Goal: Communication & Community: Answer question/provide support

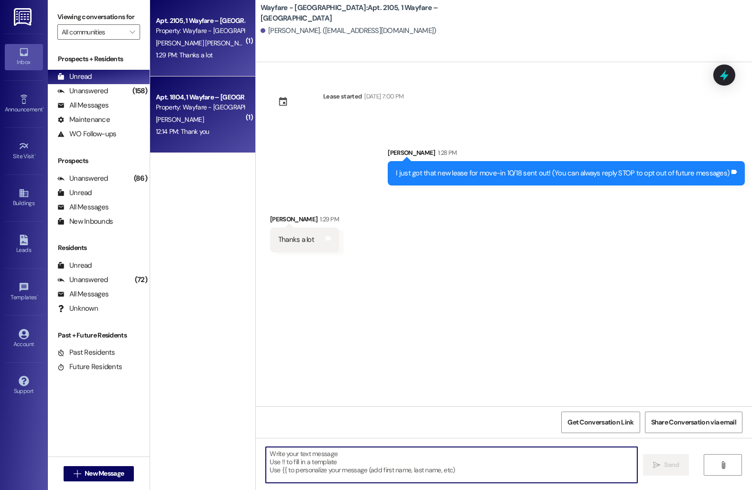
click at [213, 132] on div "12:14 PM: Thank you 12:14 PM: Thank you" at bounding box center [200, 132] width 90 height 12
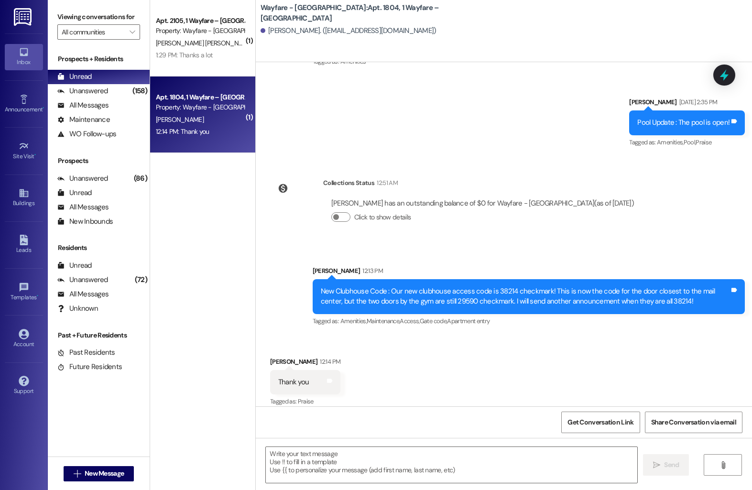
scroll to position [3872, 0]
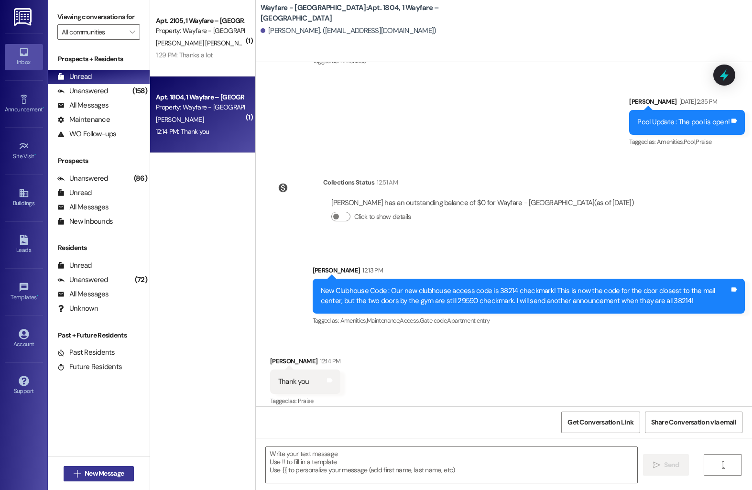
click at [115, 470] on span "New Message" at bounding box center [104, 474] width 39 height 10
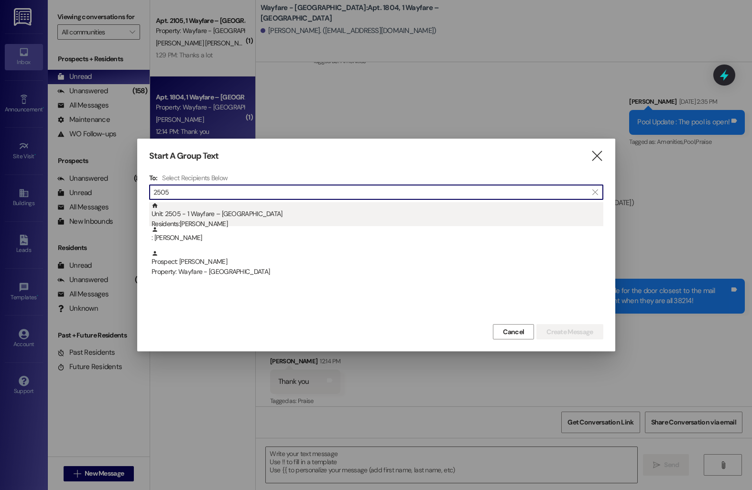
type input "2505"
click at [282, 204] on div "Unit: 2505 - 1 Wayfare – [GEOGRAPHIC_DATA] Residents: [PERSON_NAME]" at bounding box center [378, 215] width 452 height 27
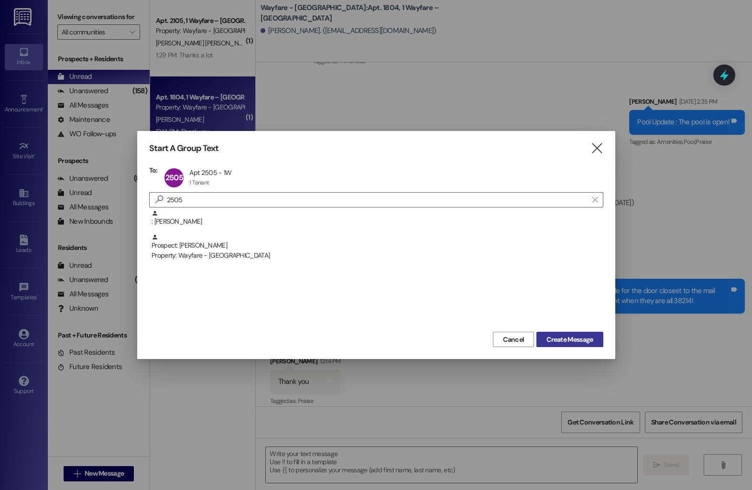
click at [582, 339] on span "Create Message" at bounding box center [570, 340] width 46 height 10
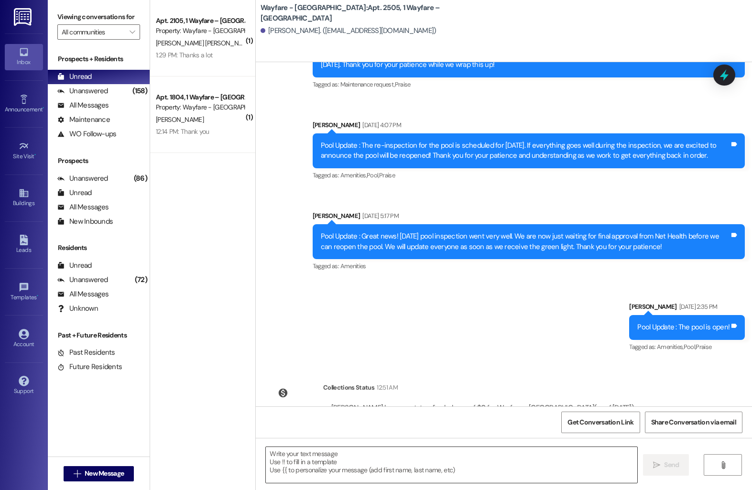
click at [340, 472] on textarea at bounding box center [452, 465] width 372 height 36
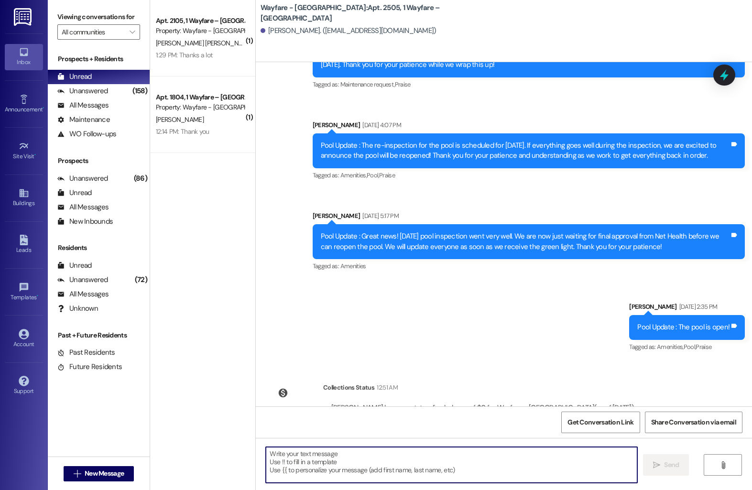
scroll to position [13958, 0]
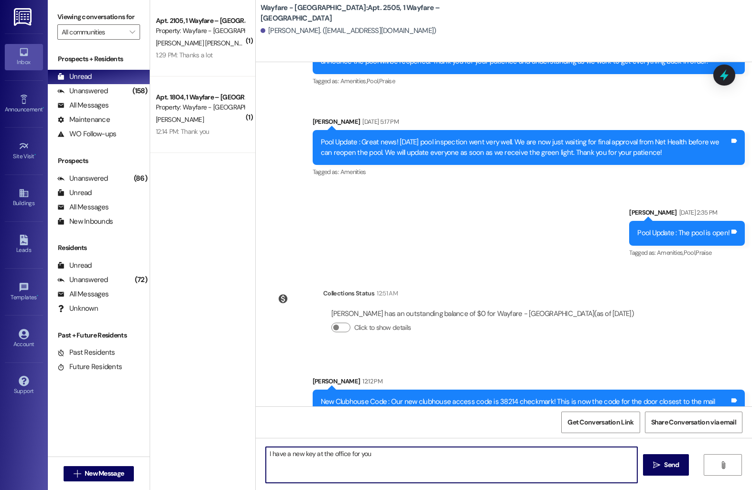
type textarea "I have a new key at the office for you!"
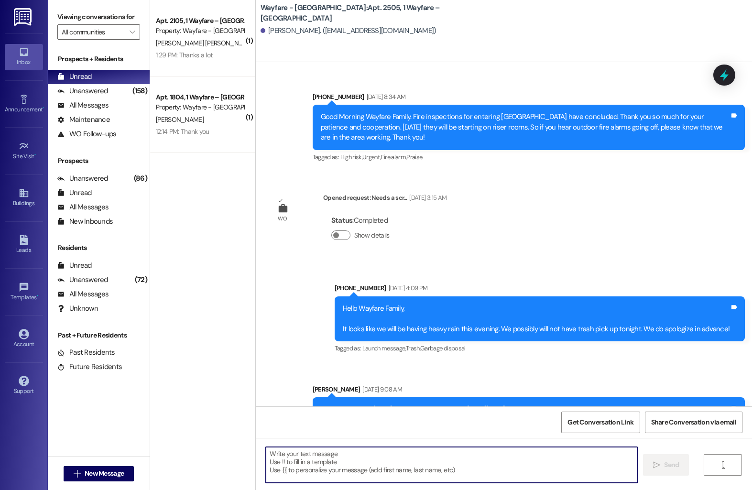
scroll to position [10554, 0]
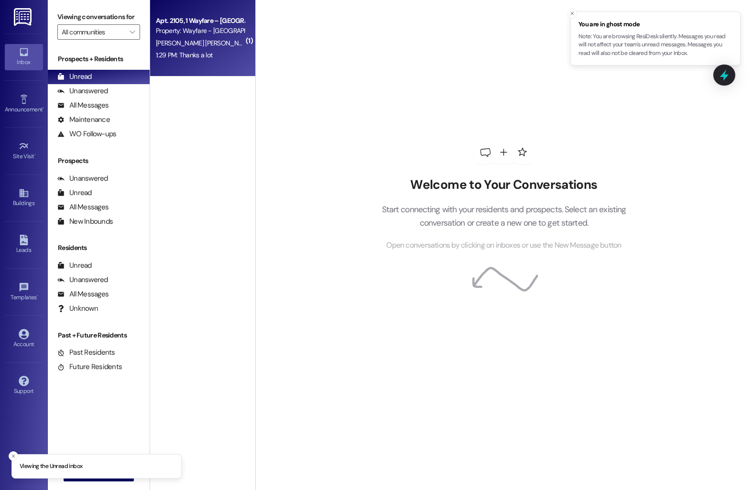
click at [209, 31] on div "Property: Wayfare - [GEOGRAPHIC_DATA]" at bounding box center [200, 31] width 88 height 10
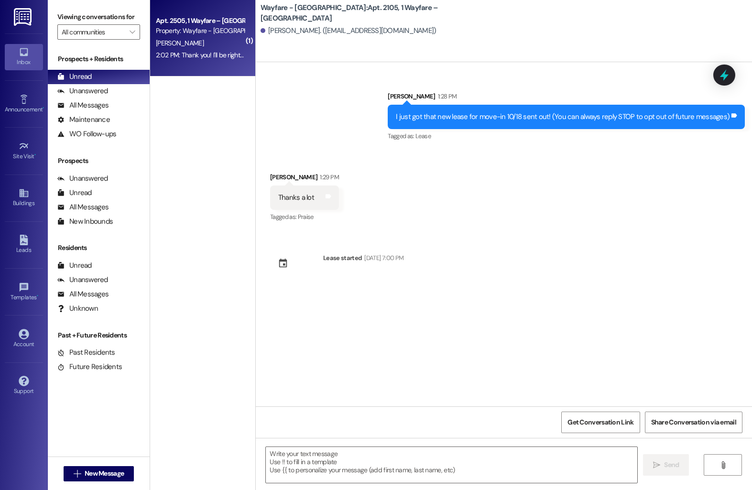
click at [185, 33] on div "Property: Wayfare - [GEOGRAPHIC_DATA]" at bounding box center [200, 31] width 88 height 10
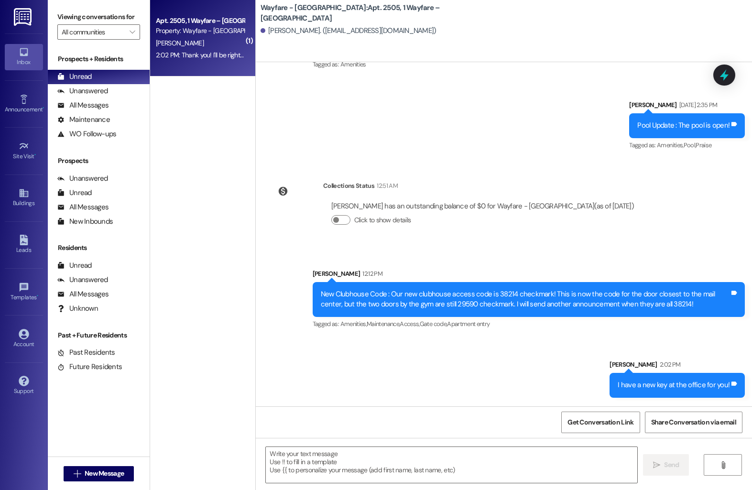
scroll to position [14105, 0]
